Goal: Find contact information: Find contact information

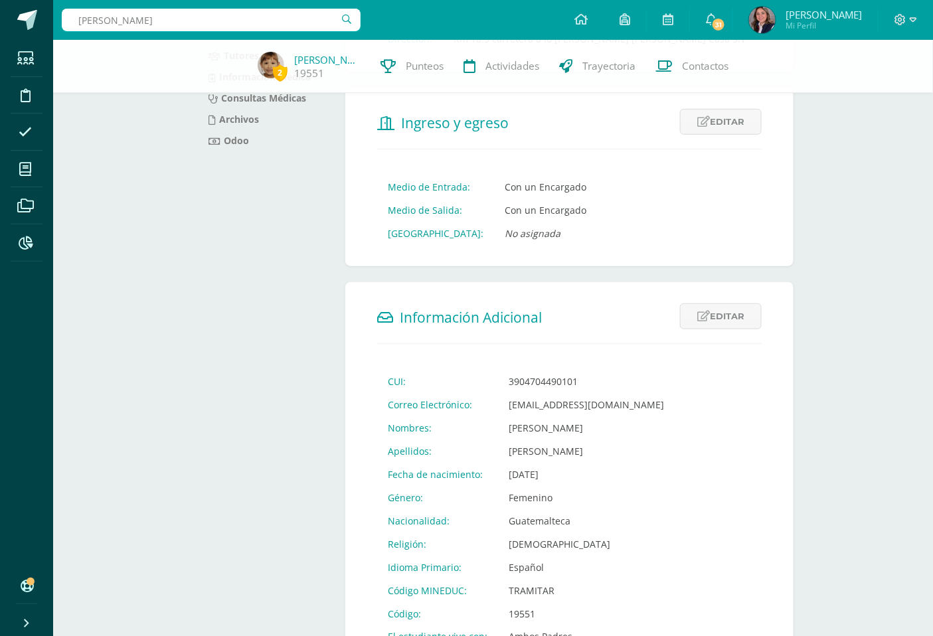
type input "marion"
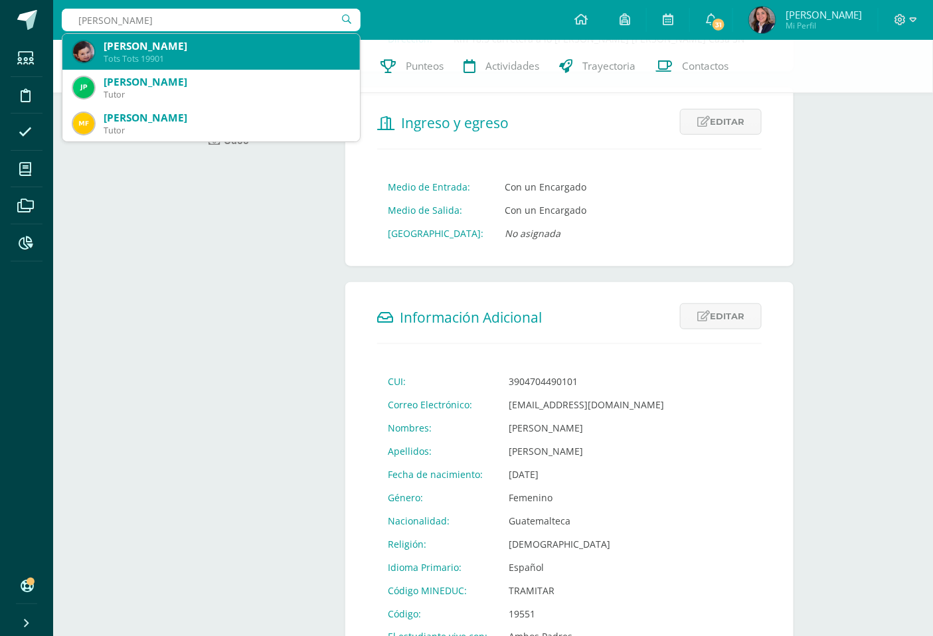
click at [119, 48] on div "[PERSON_NAME]" at bounding box center [227, 46] width 246 height 14
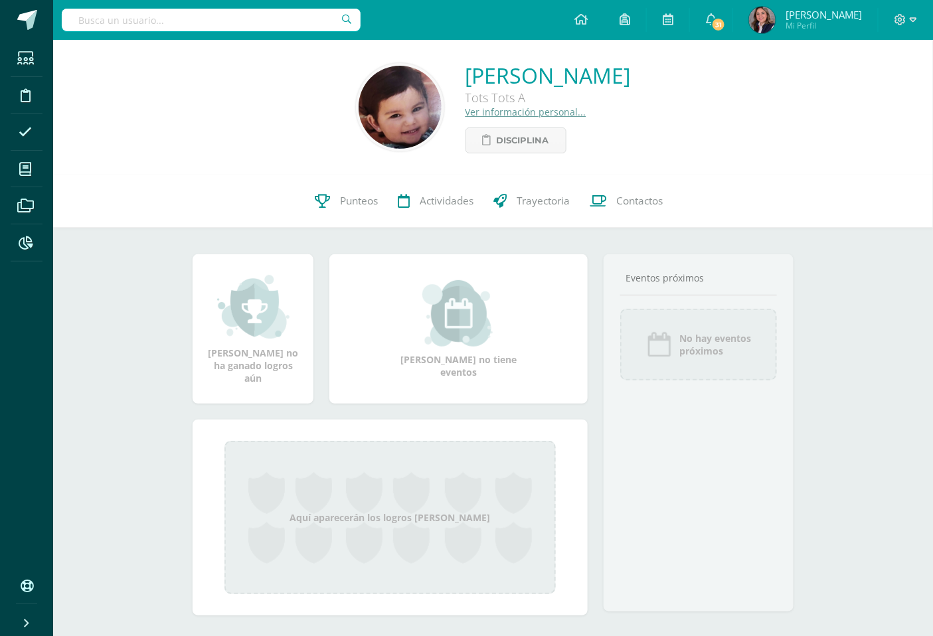
click at [493, 112] on link "Ver información personal..." at bounding box center [525, 112] width 121 height 13
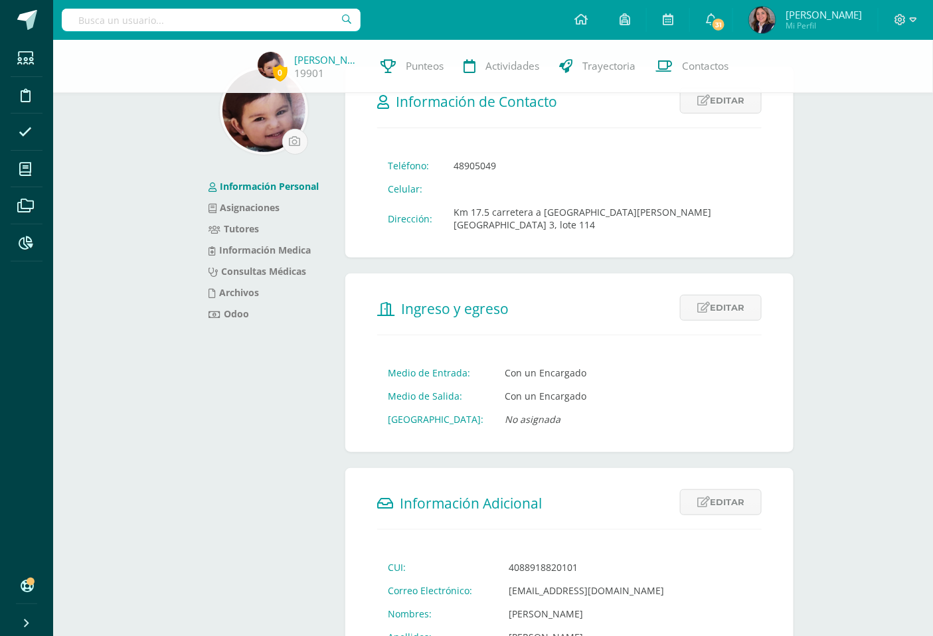
scroll to position [74, 0]
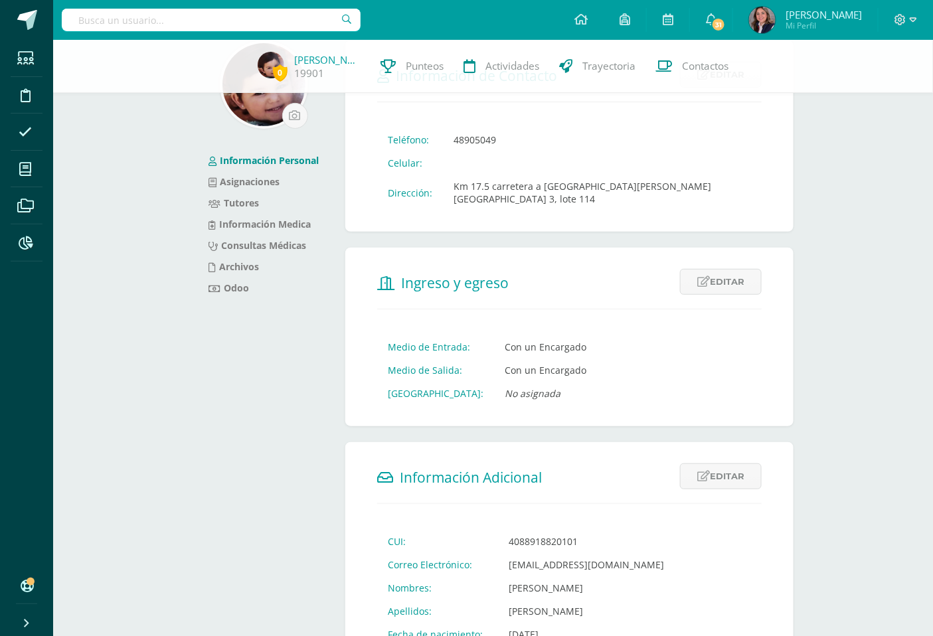
click at [609, 553] on td "marionl2040@cig.edu.gt" at bounding box center [586, 564] width 177 height 23
drag, startPoint x: 609, startPoint y: 548, endPoint x: 499, endPoint y: 554, distance: 109.7
click at [499, 554] on td "marionl2040@cig.edu.gt" at bounding box center [586, 564] width 177 height 23
copy td "marionl2040@cig.edu.gt"
click at [239, 202] on link "Tutores" at bounding box center [233, 202] width 50 height 13
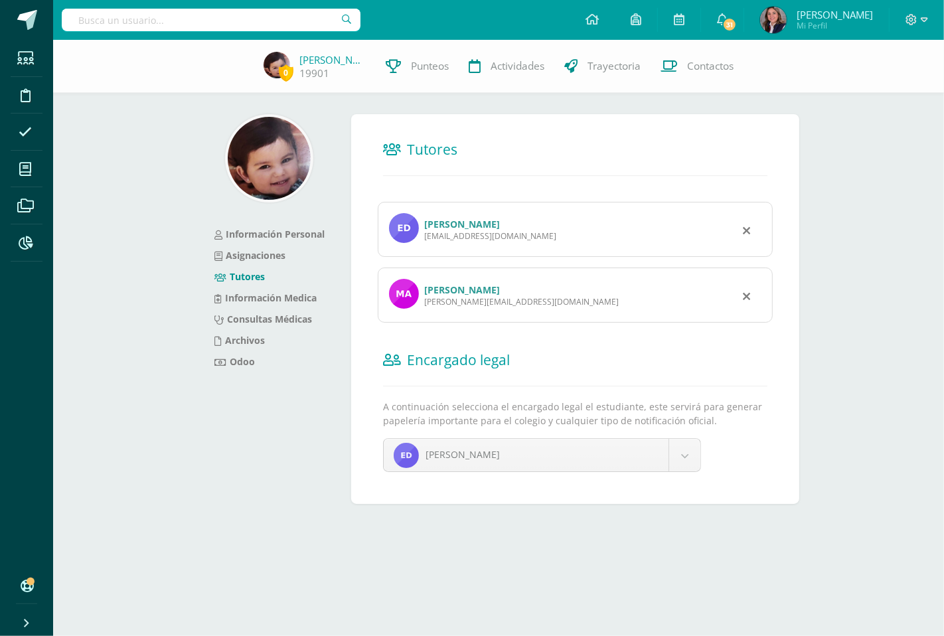
drag, startPoint x: 552, startPoint y: 300, endPoint x: 418, endPoint y: 302, distance: 133.4
click at [418, 302] on div "Mariangeles Enríquez Rodríguez mariangeles.enriquezr@gmail.com" at bounding box center [575, 294] width 395 height 55
copy div "Mariangeles Enríquez Rodríguez mariangeles.enriquezr@gmail.com"
